Goal: Find specific page/section: Find specific page/section

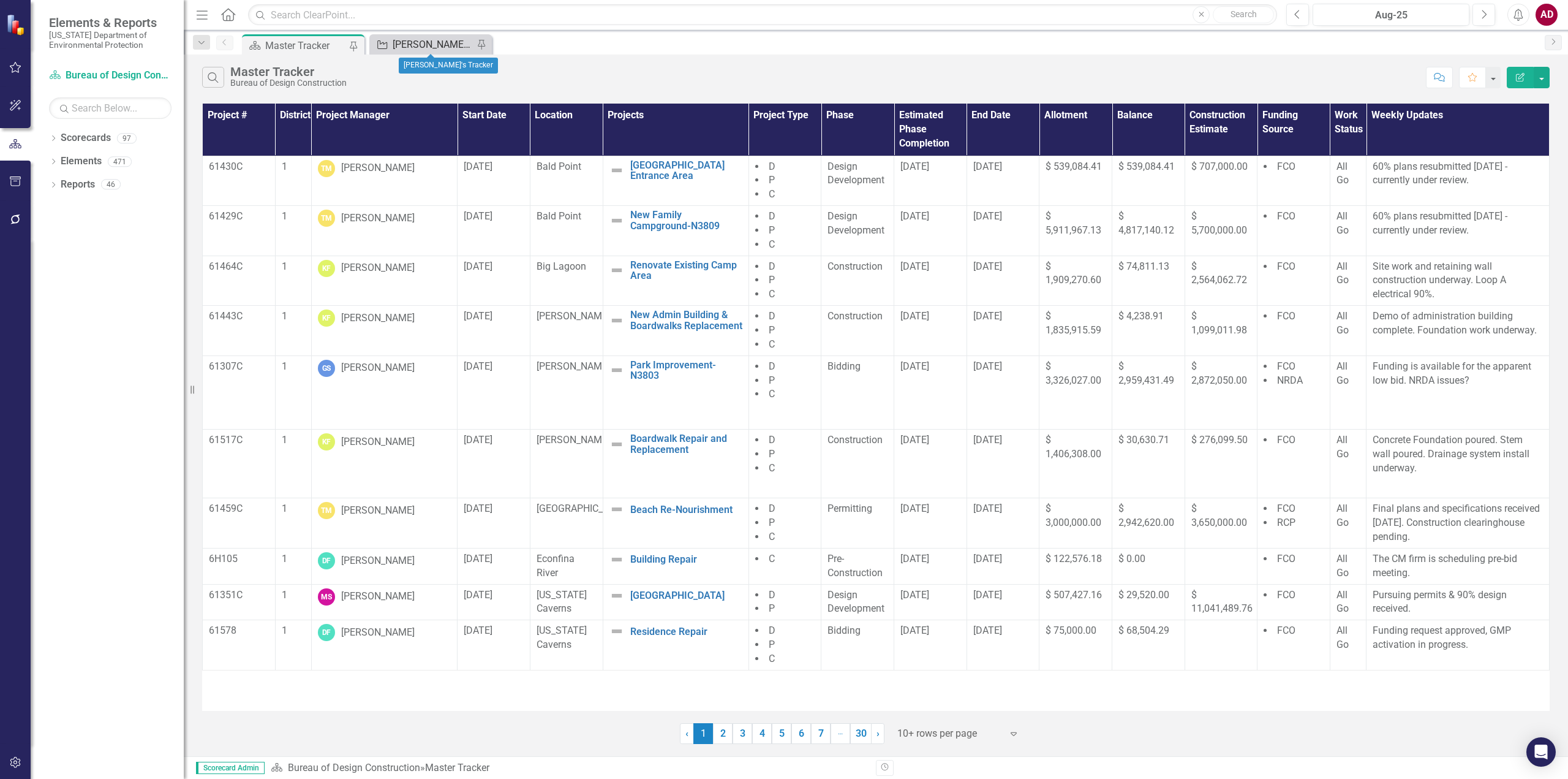
click at [419, 45] on div "[PERSON_NAME]'s Tracker" at bounding box center [433, 44] width 81 height 16
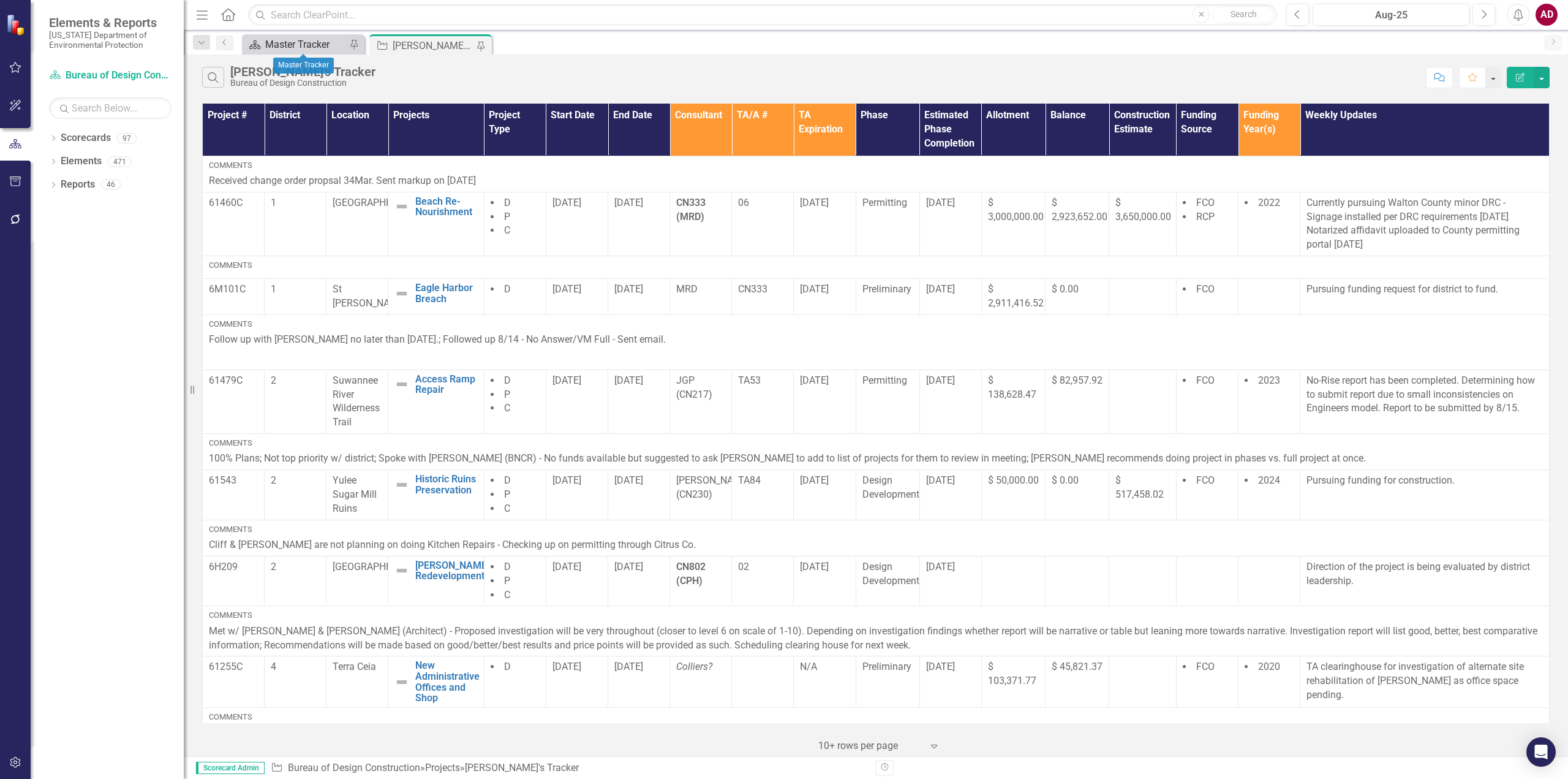
click at [296, 42] on div "Master Tracker" at bounding box center [306, 44] width 81 height 16
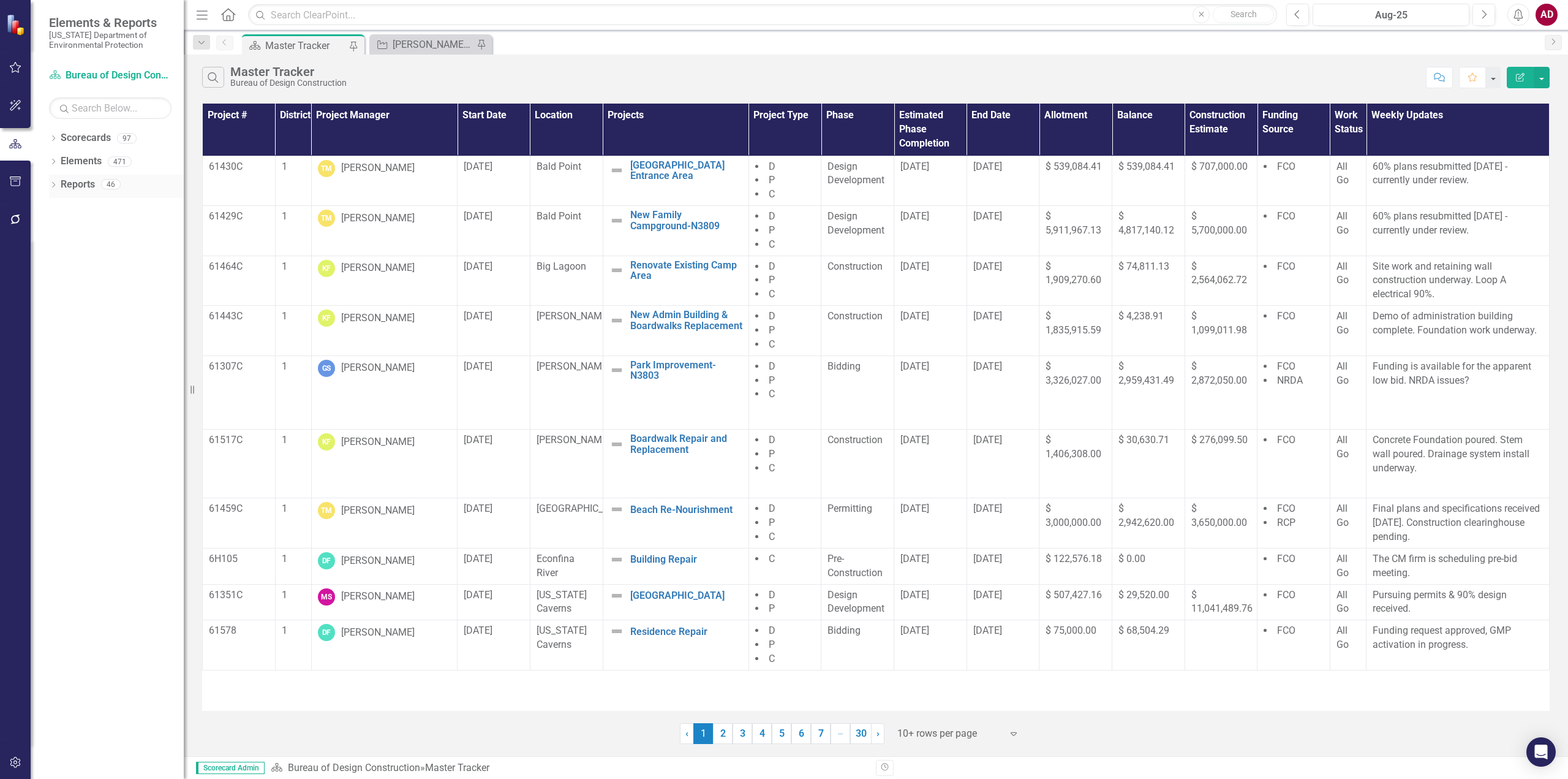
click at [53, 186] on icon "Dropdown" at bounding box center [54, 186] width 9 height 7
click at [58, 409] on icon "Dropdown" at bounding box center [59, 411] width 9 height 7
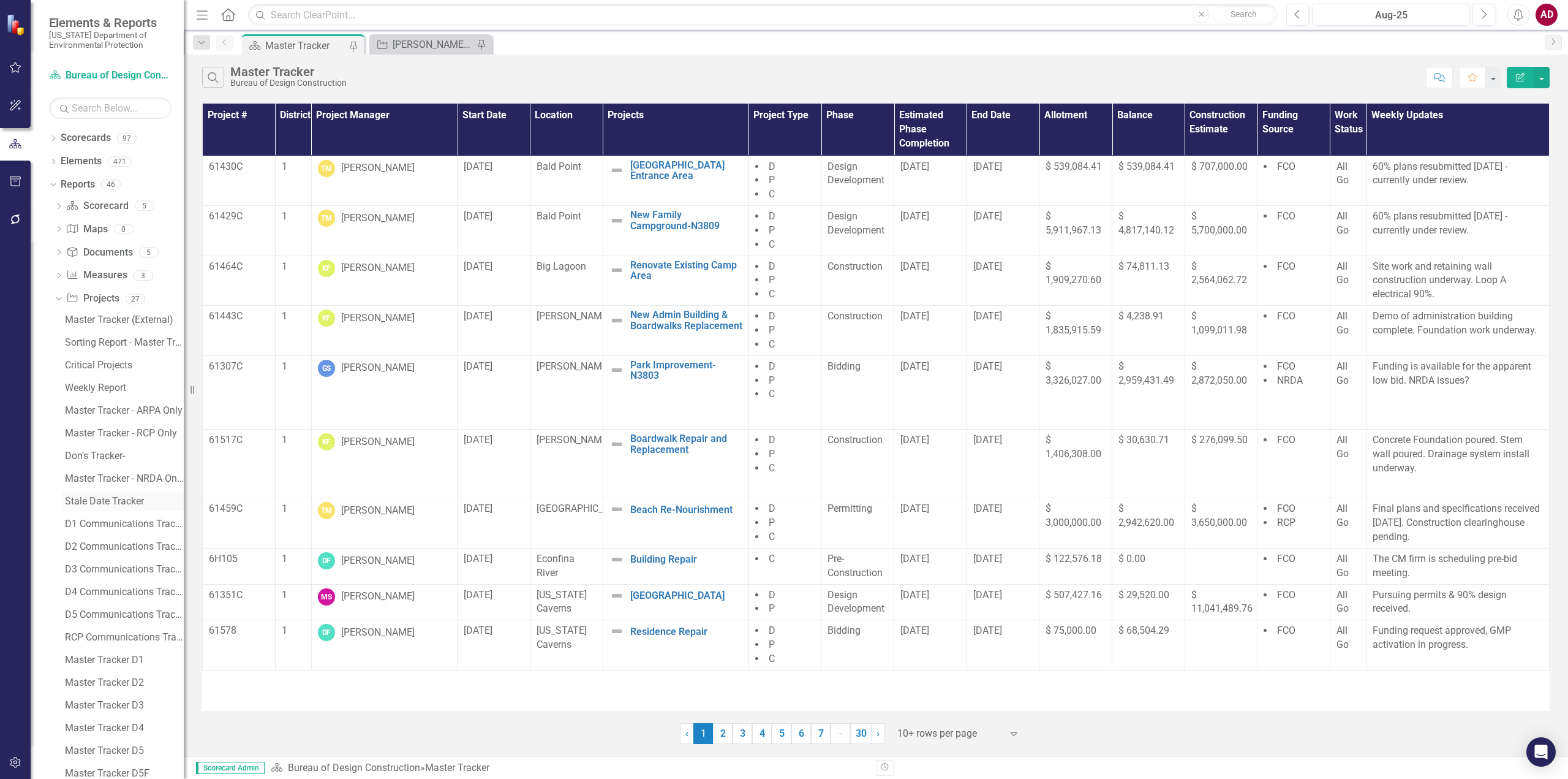
click at [110, 500] on div "Stale Date Tracker" at bounding box center [124, 501] width 119 height 11
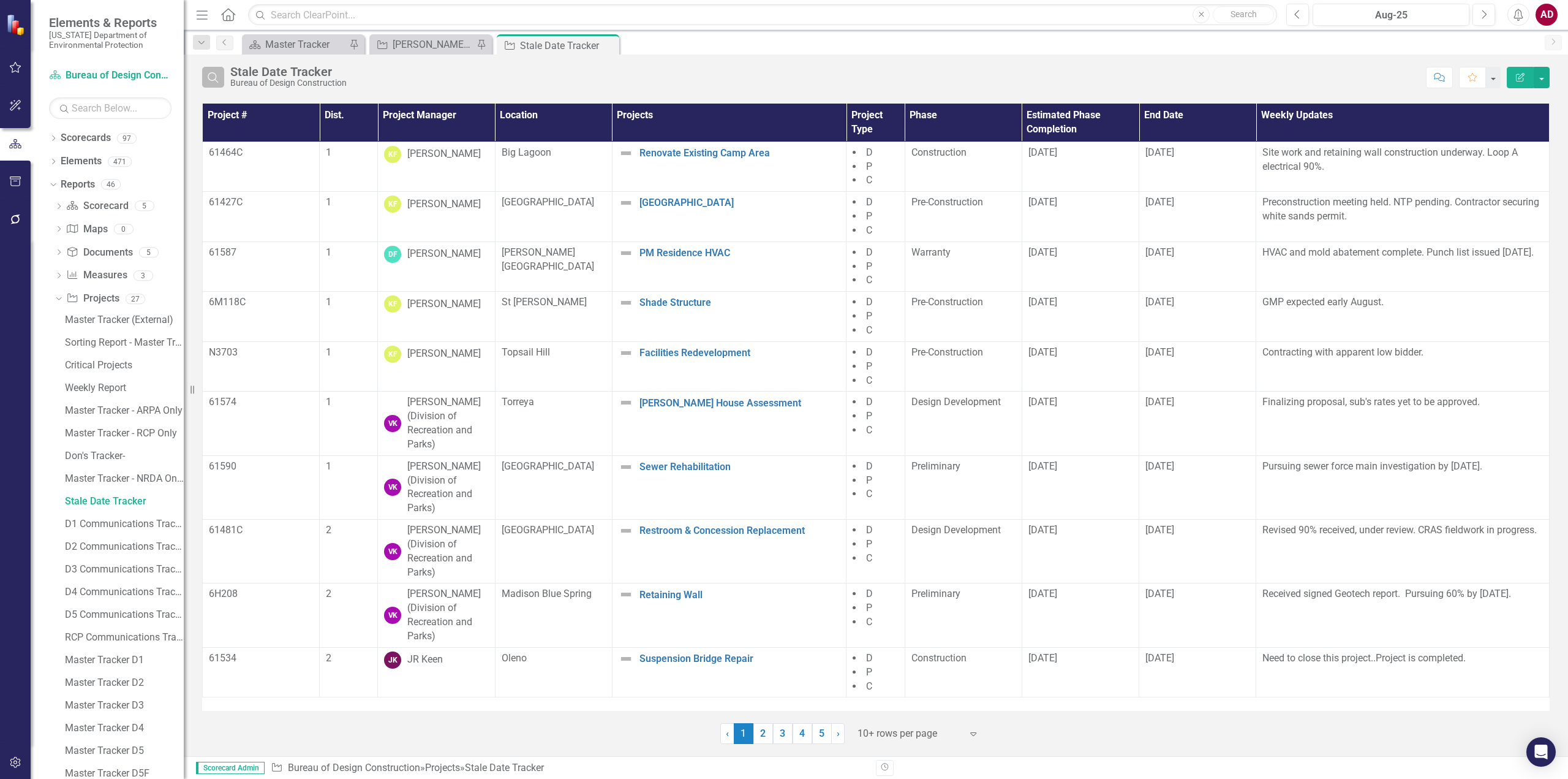
click at [211, 76] on icon "Search" at bounding box center [213, 77] width 14 height 11
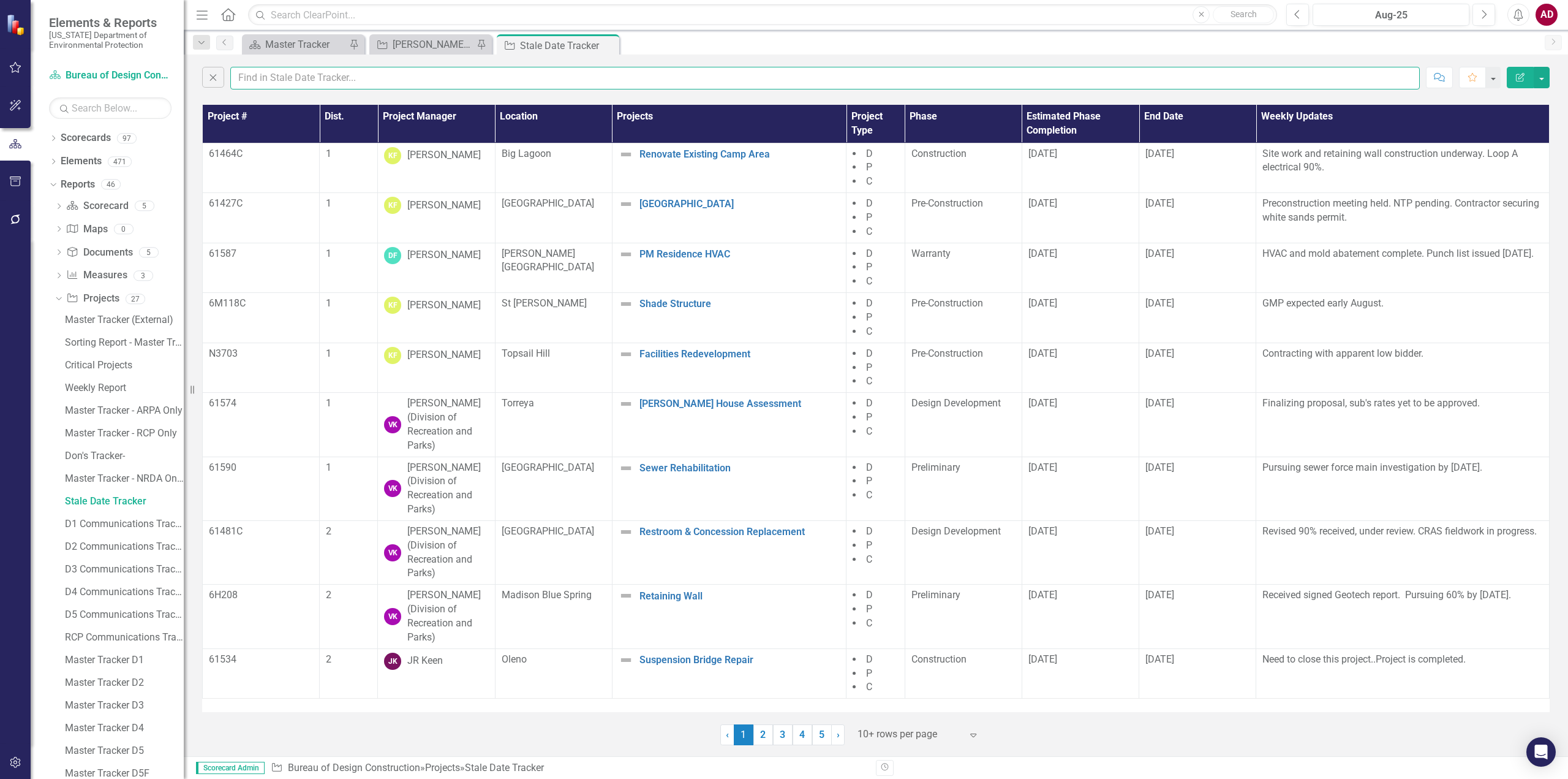
click at [276, 82] on input "text" at bounding box center [825, 78] width 1189 height 22
type input "amber"
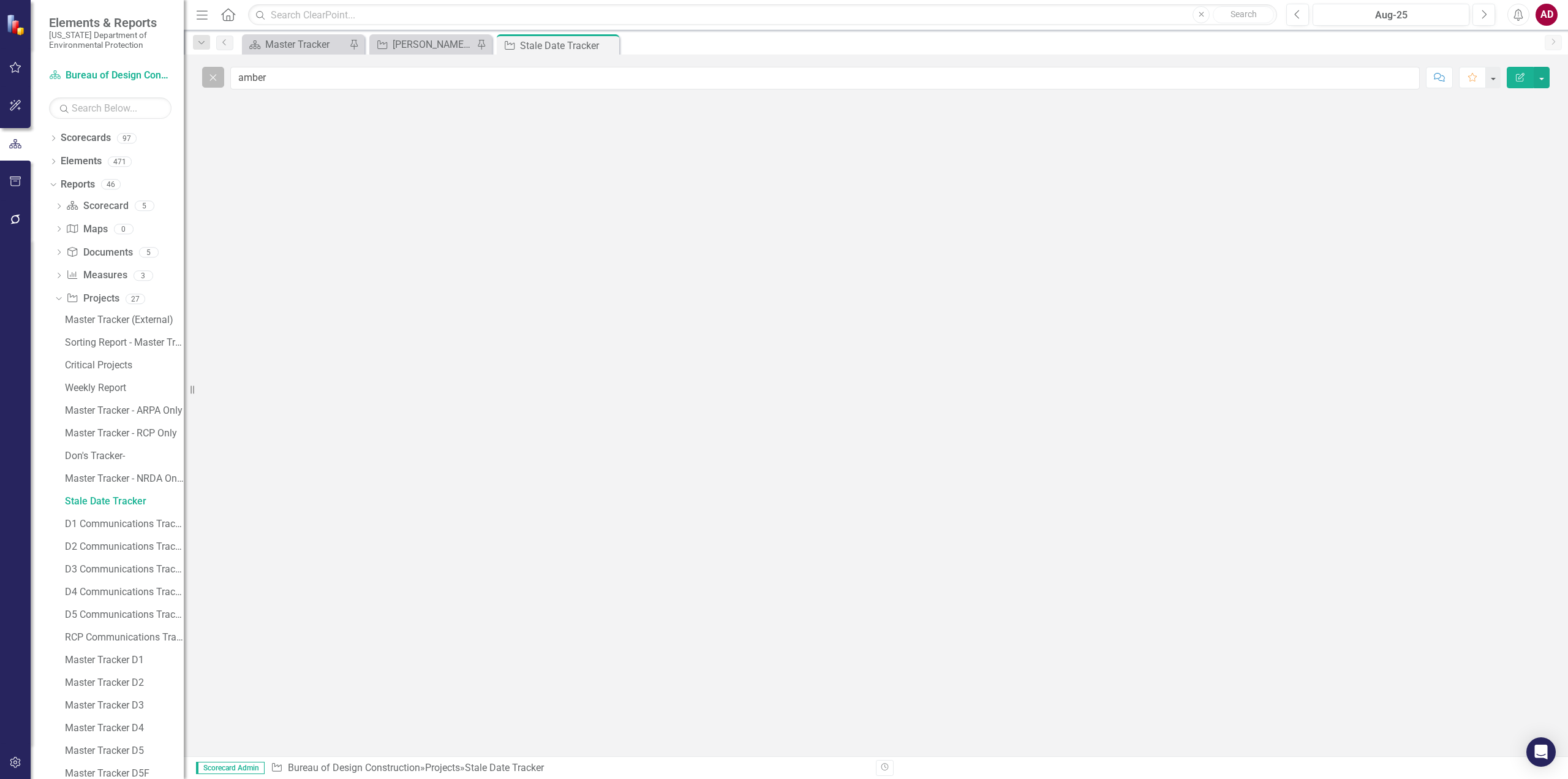
click at [212, 79] on icon "Close" at bounding box center [213, 77] width 14 height 11
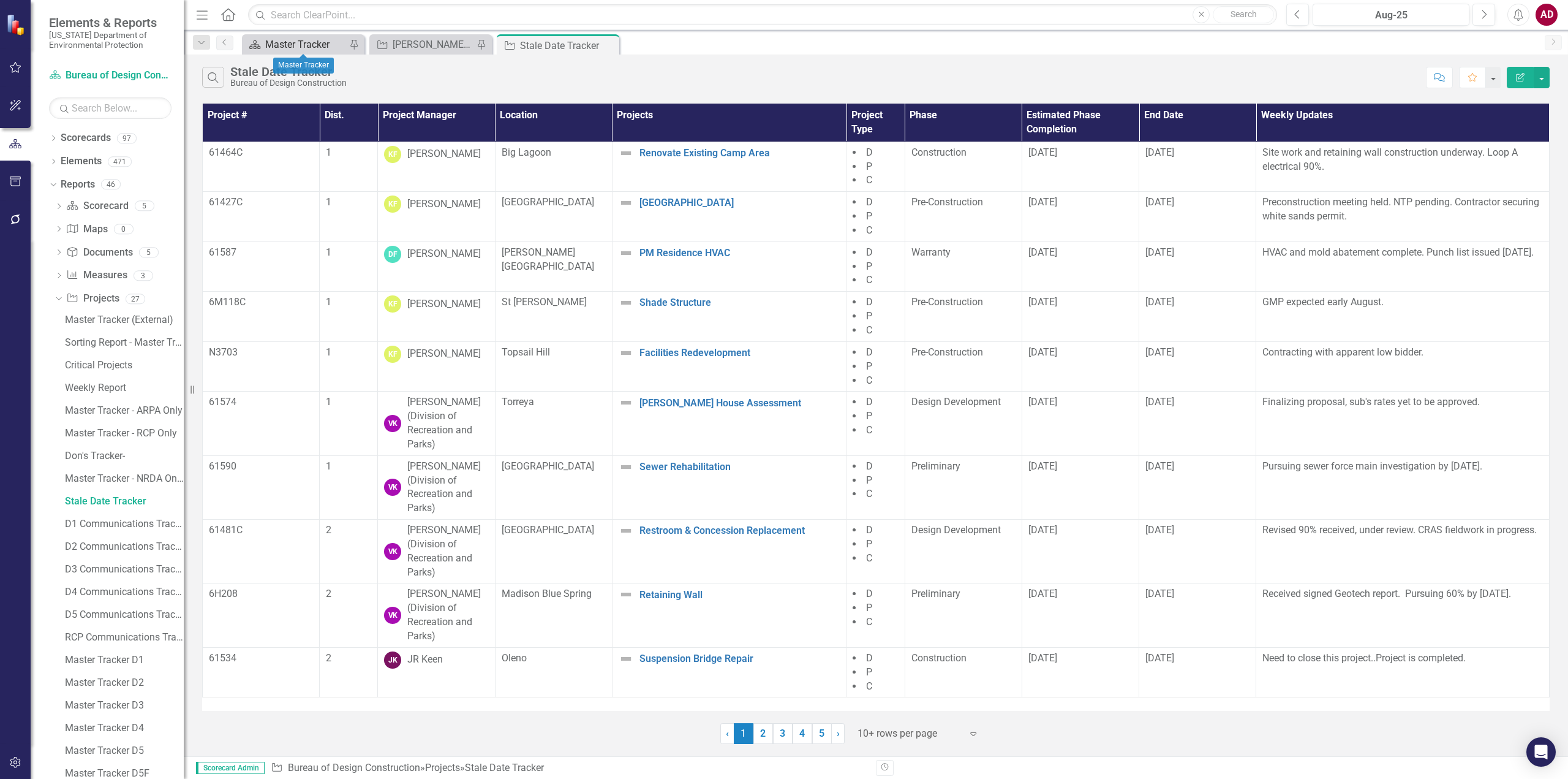
click at [303, 44] on div "Master Tracker" at bounding box center [306, 44] width 81 height 16
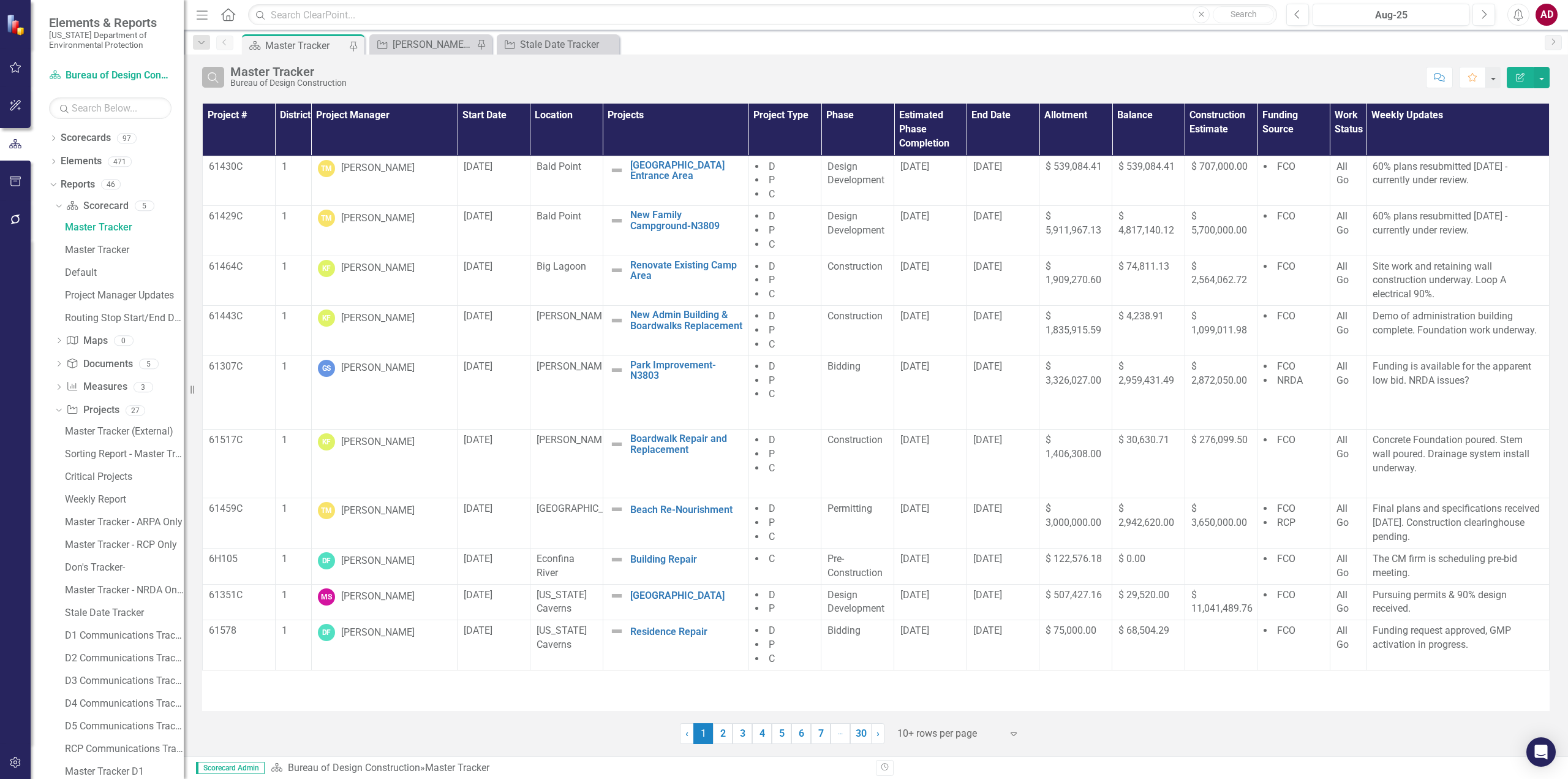
click at [209, 82] on icon "Search" at bounding box center [213, 77] width 14 height 11
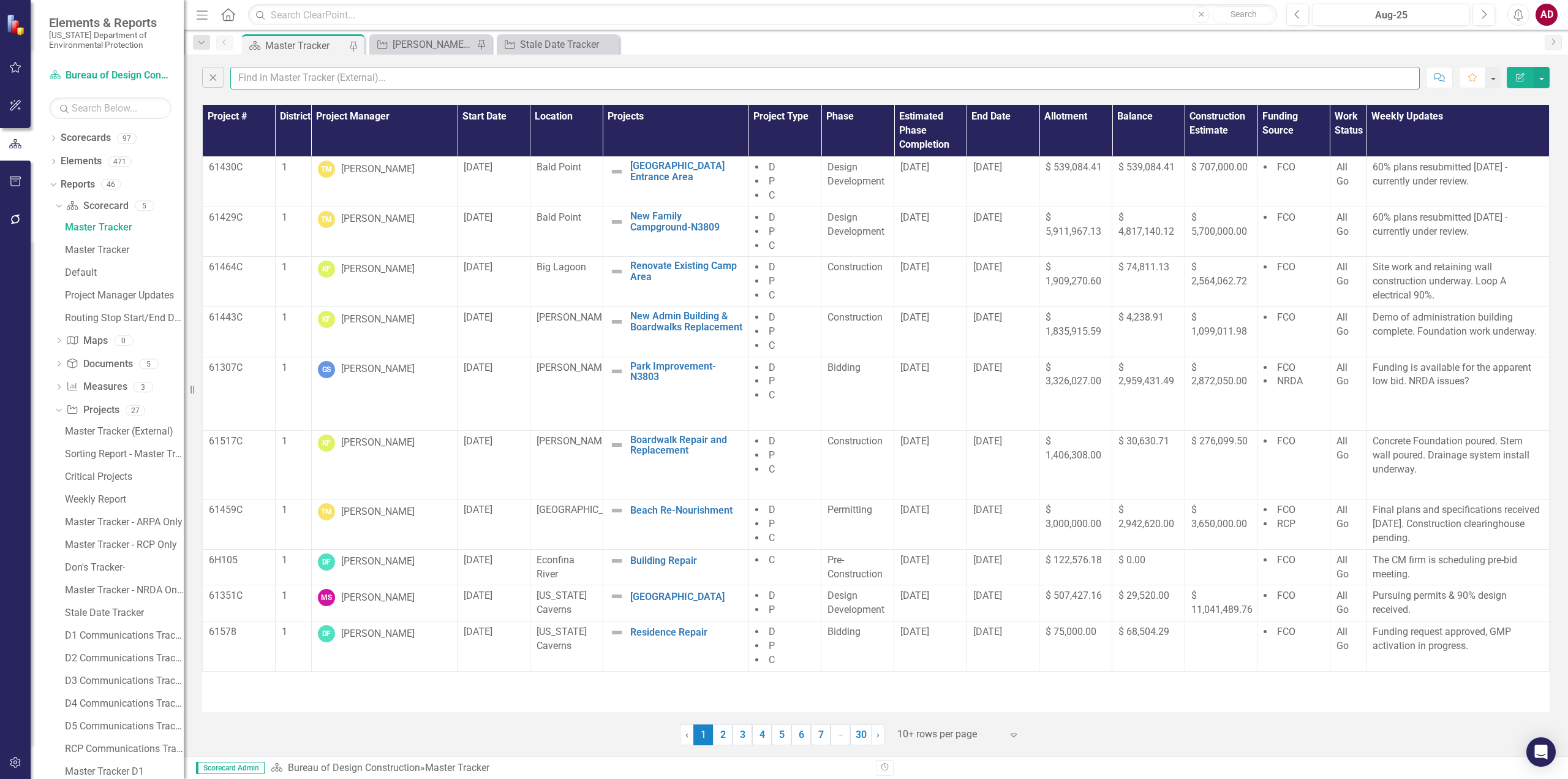
click at [254, 79] on input "text" at bounding box center [825, 78] width 1189 height 22
type input "amber"
